Goal: Task Accomplishment & Management: Manage account settings

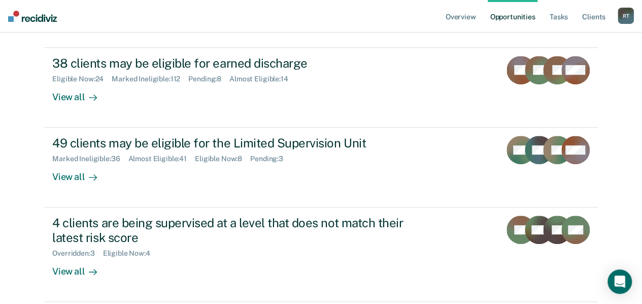
scroll to position [254, 0]
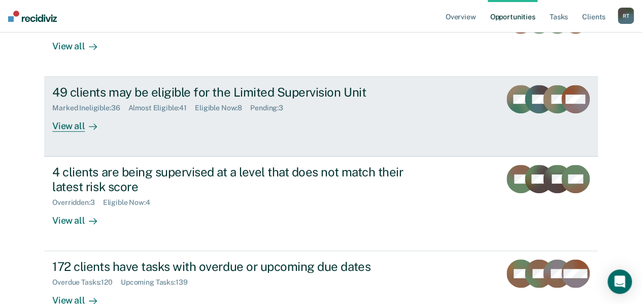
click at [61, 121] on div "View all" at bounding box center [80, 122] width 57 height 20
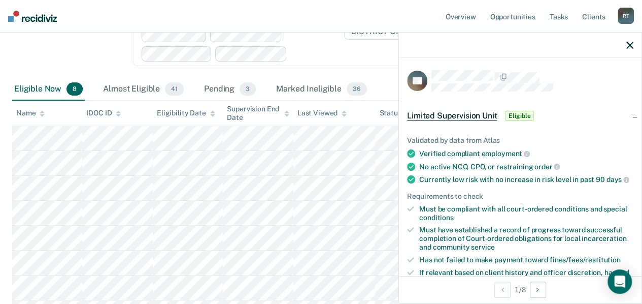
click at [630, 45] on icon "button" at bounding box center [629, 45] width 7 height 7
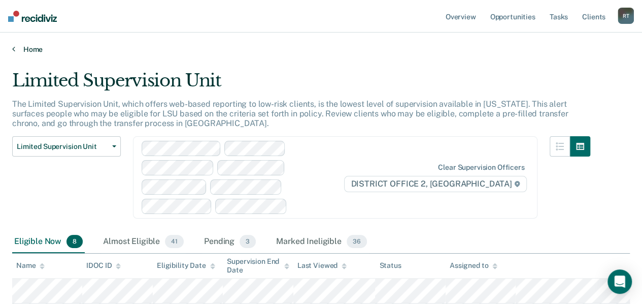
click at [30, 49] on link "Home" at bounding box center [321, 49] width 618 height 9
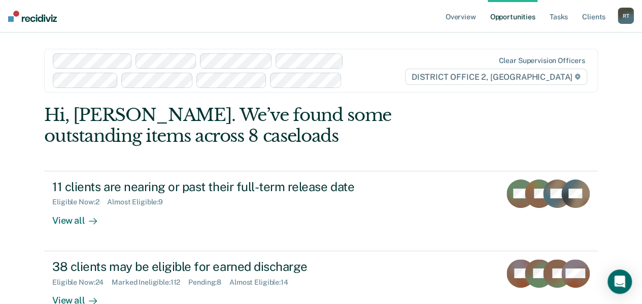
click at [631, 12] on div "R T" at bounding box center [626, 16] width 16 height 16
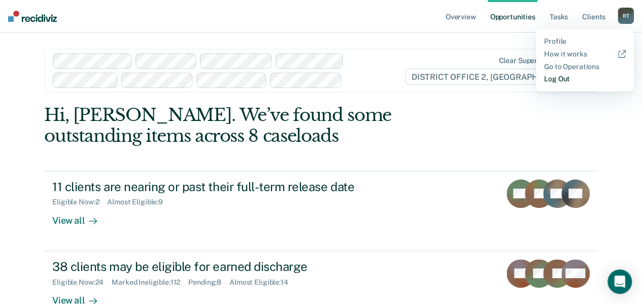
click at [561, 76] on link "Log Out" at bounding box center [585, 79] width 82 height 9
